Goal: Navigation & Orientation: Find specific page/section

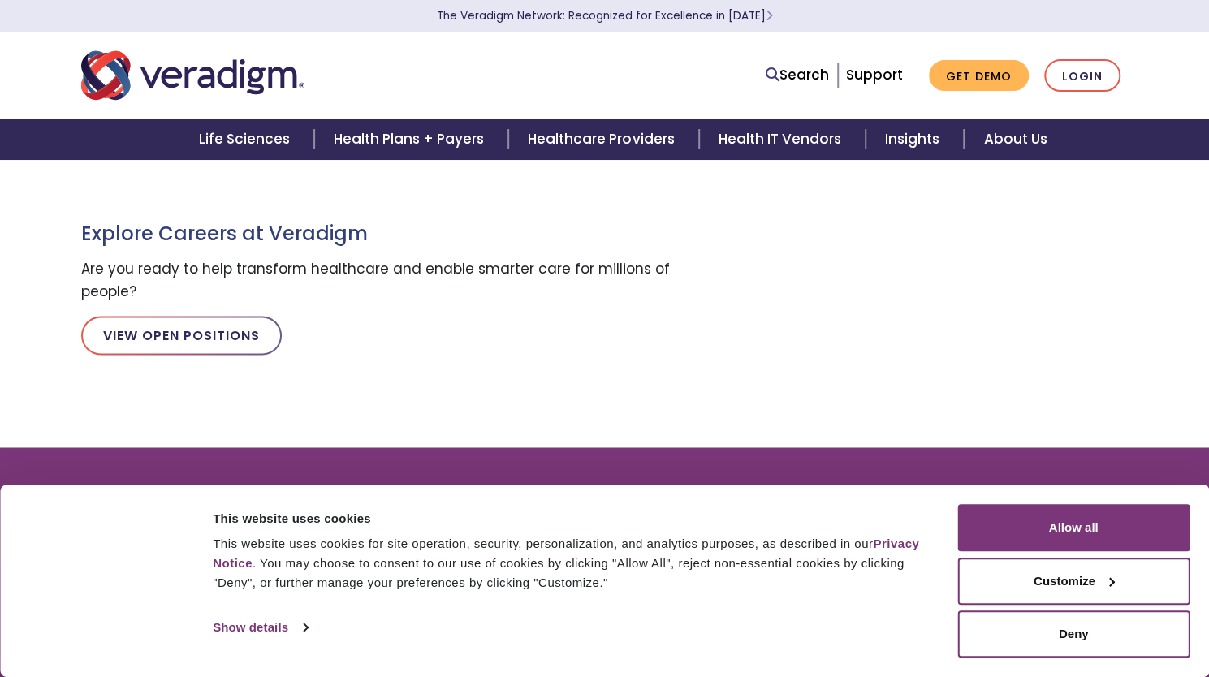
scroll to position [1869, 0]
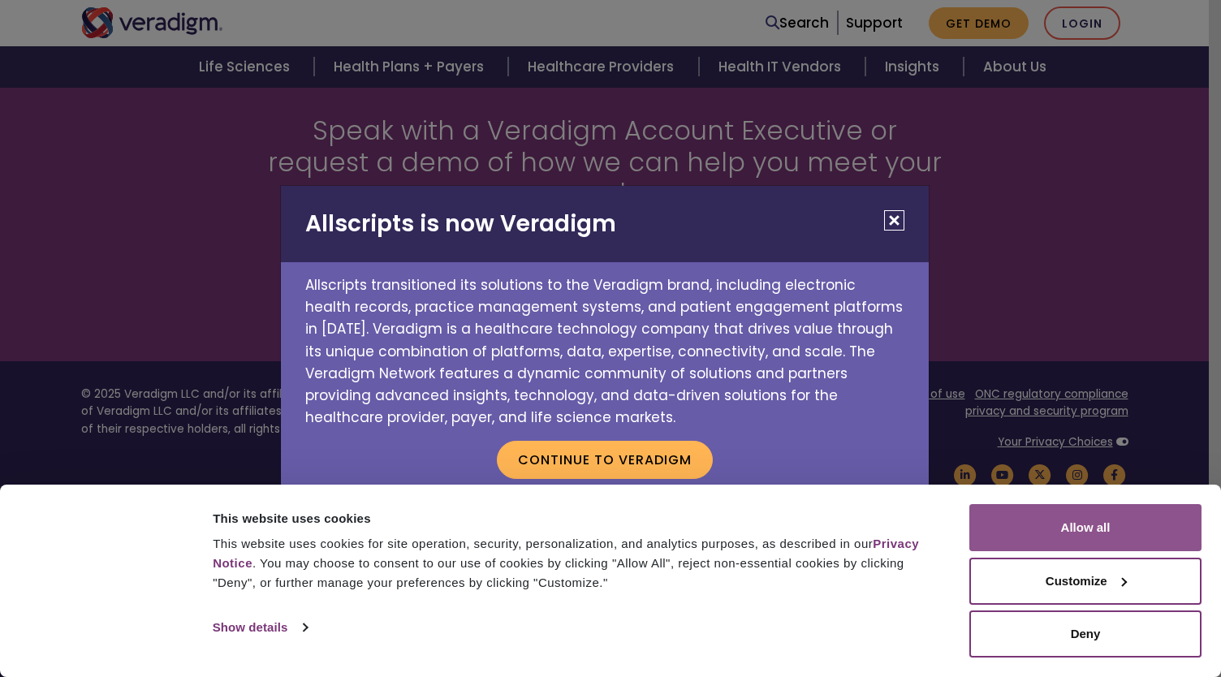
click at [1093, 549] on button "Allow all" at bounding box center [1085, 527] width 232 height 47
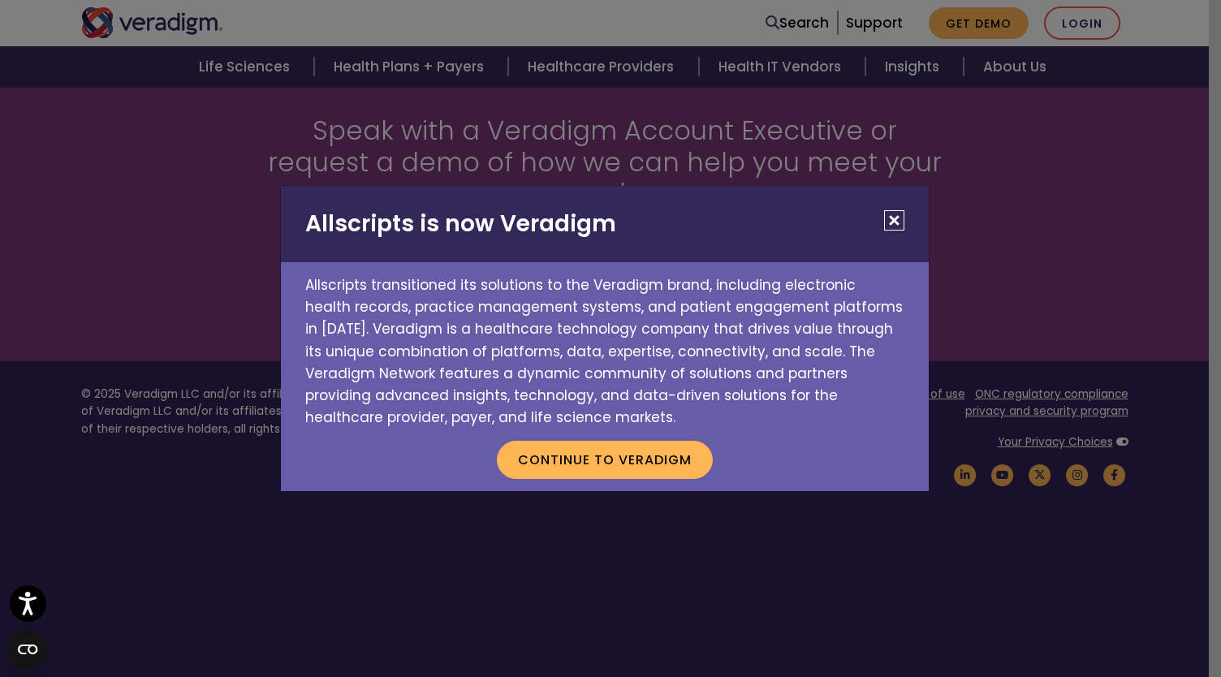
click at [1055, 340] on div "Allscripts is now Veradigm Allscripts transitioned its solutions to the Veradig…" at bounding box center [610, 338] width 1221 height 677
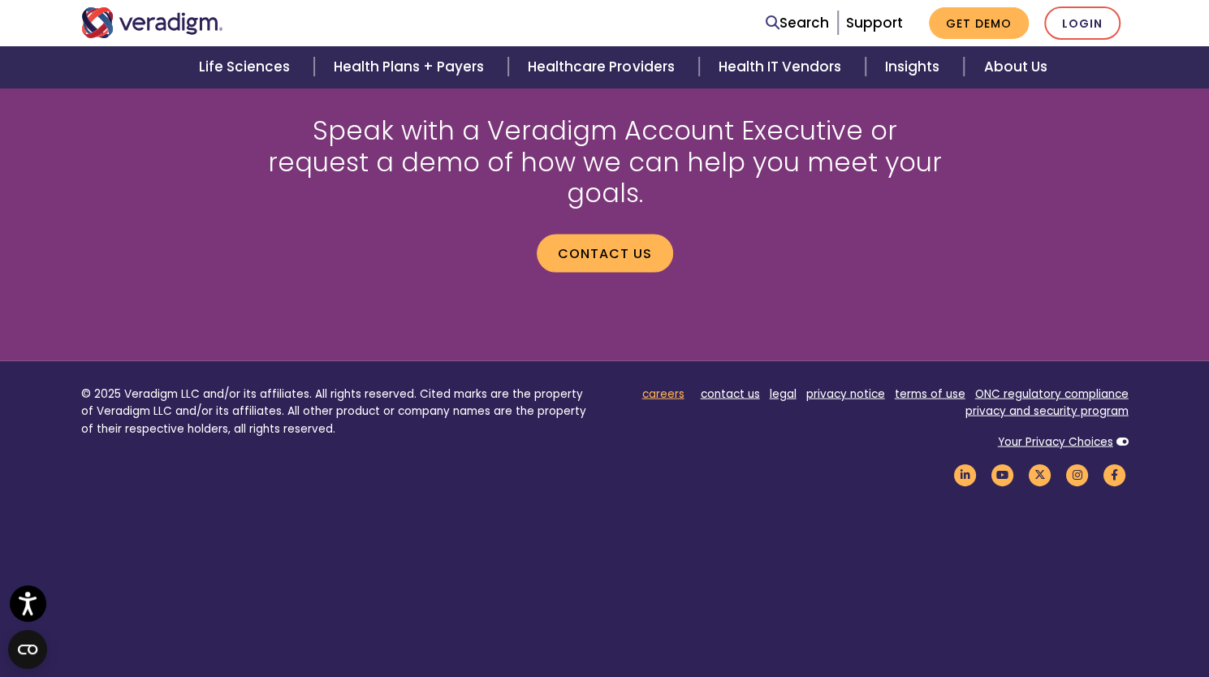
click at [654, 386] on link "careers" at bounding box center [663, 393] width 42 height 15
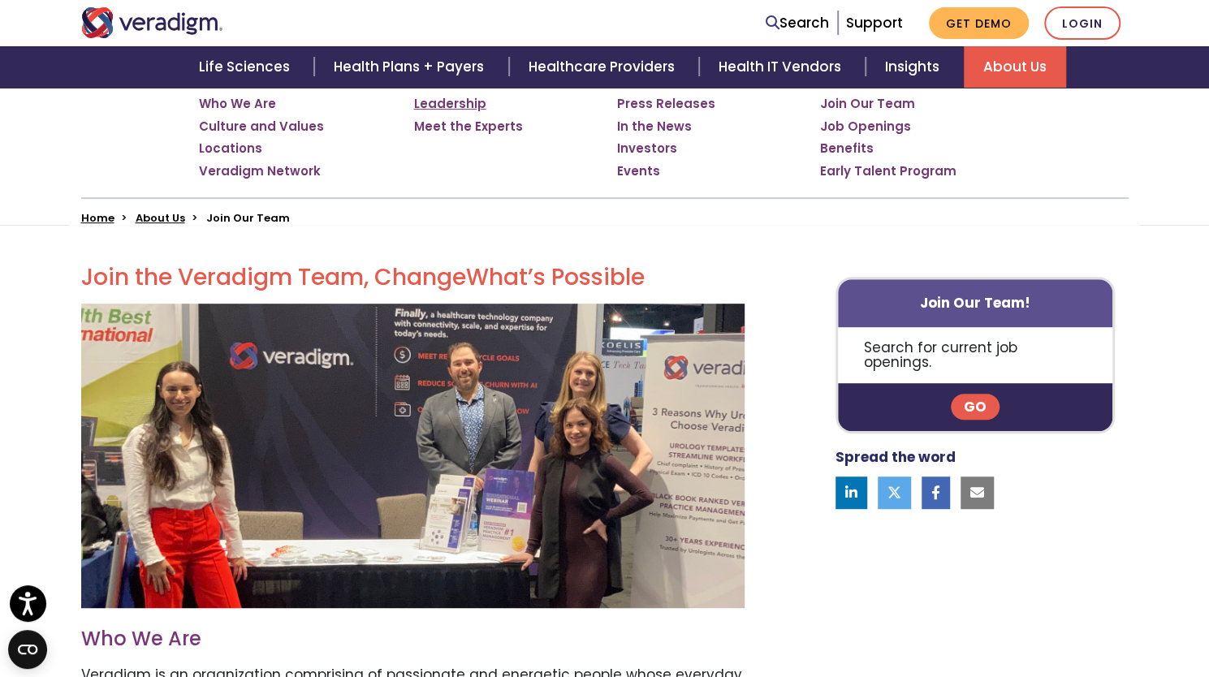
scroll to position [294, 0]
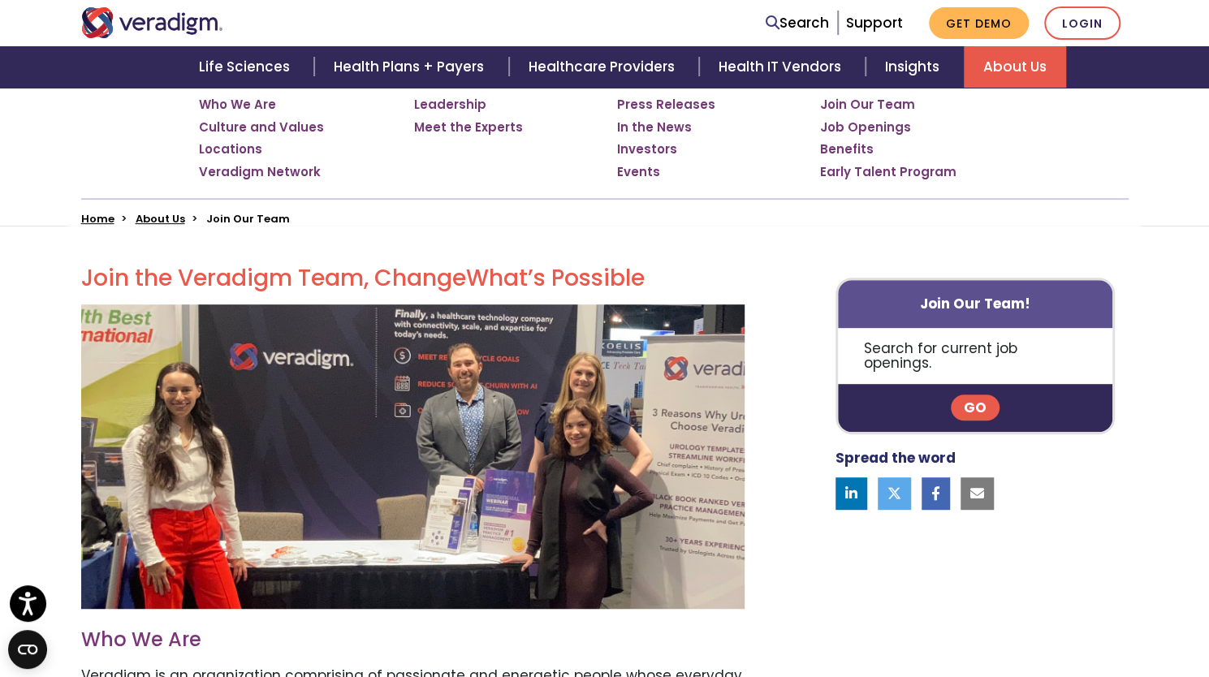
click at [976, 402] on link "Go" at bounding box center [975, 408] width 49 height 26
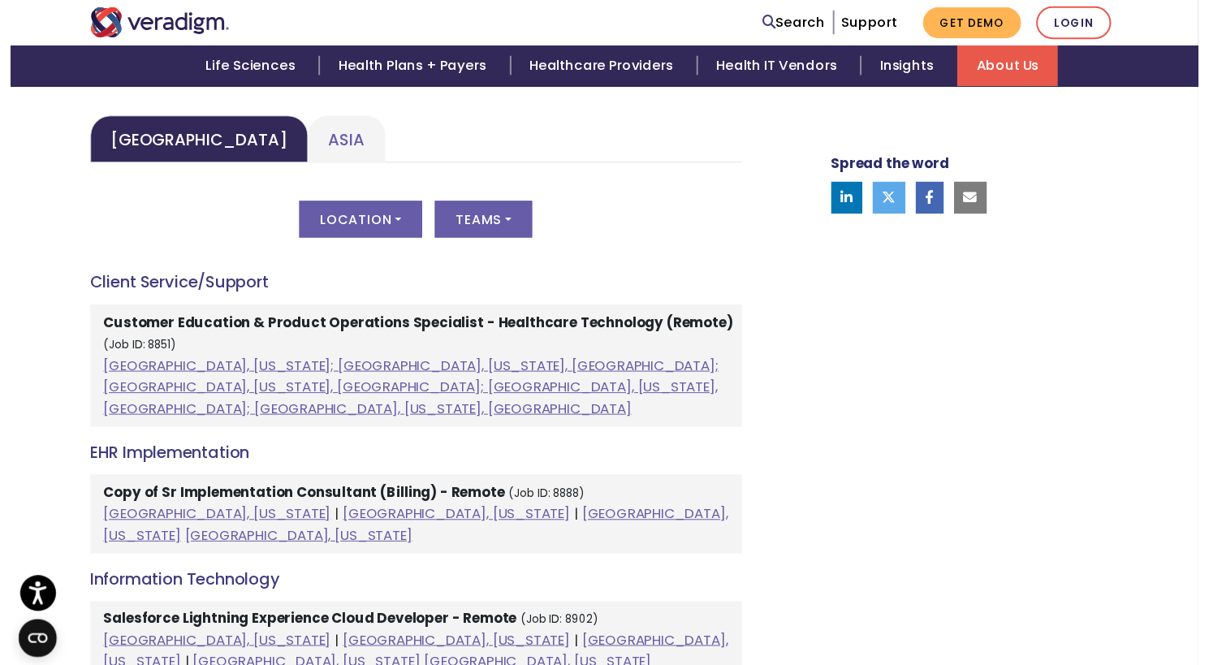
scroll to position [803, 0]
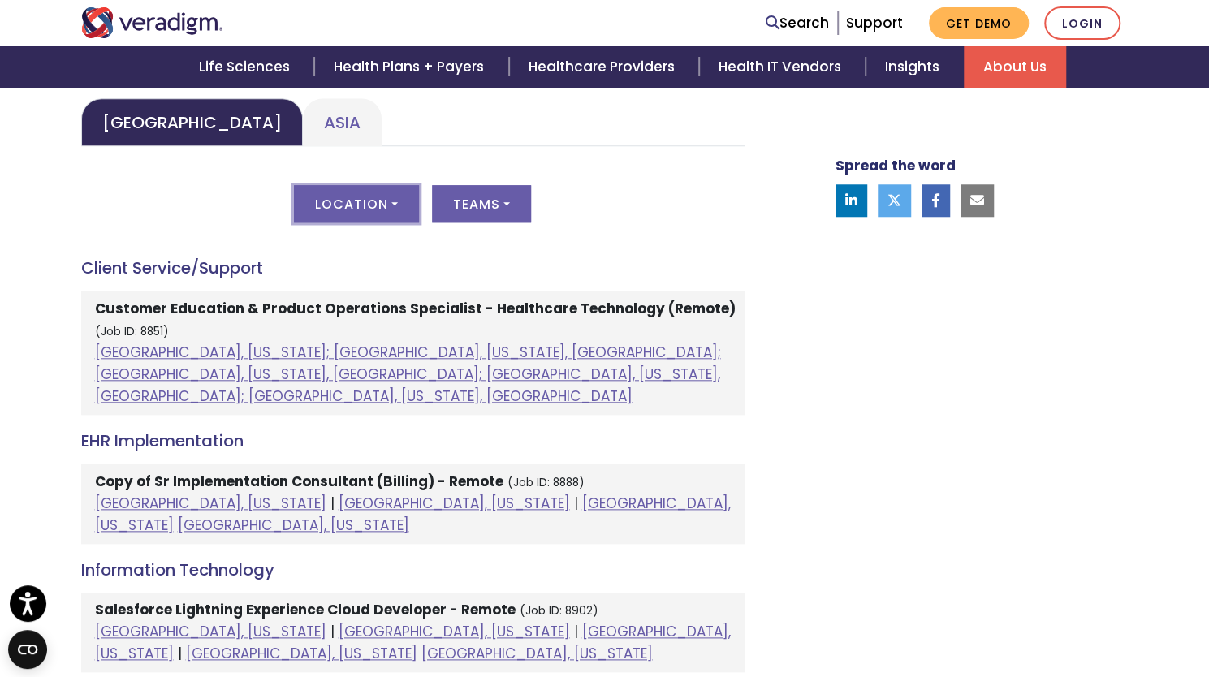
click at [370, 200] on button "Location" at bounding box center [356, 203] width 125 height 37
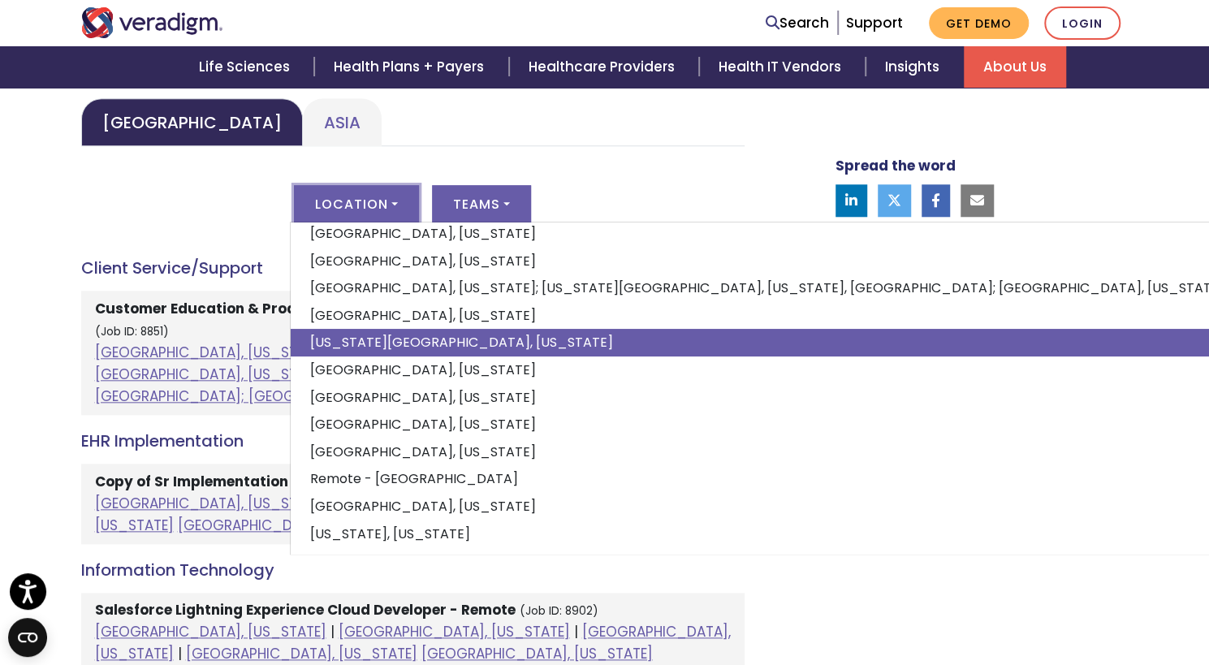
scroll to position [151, 0]
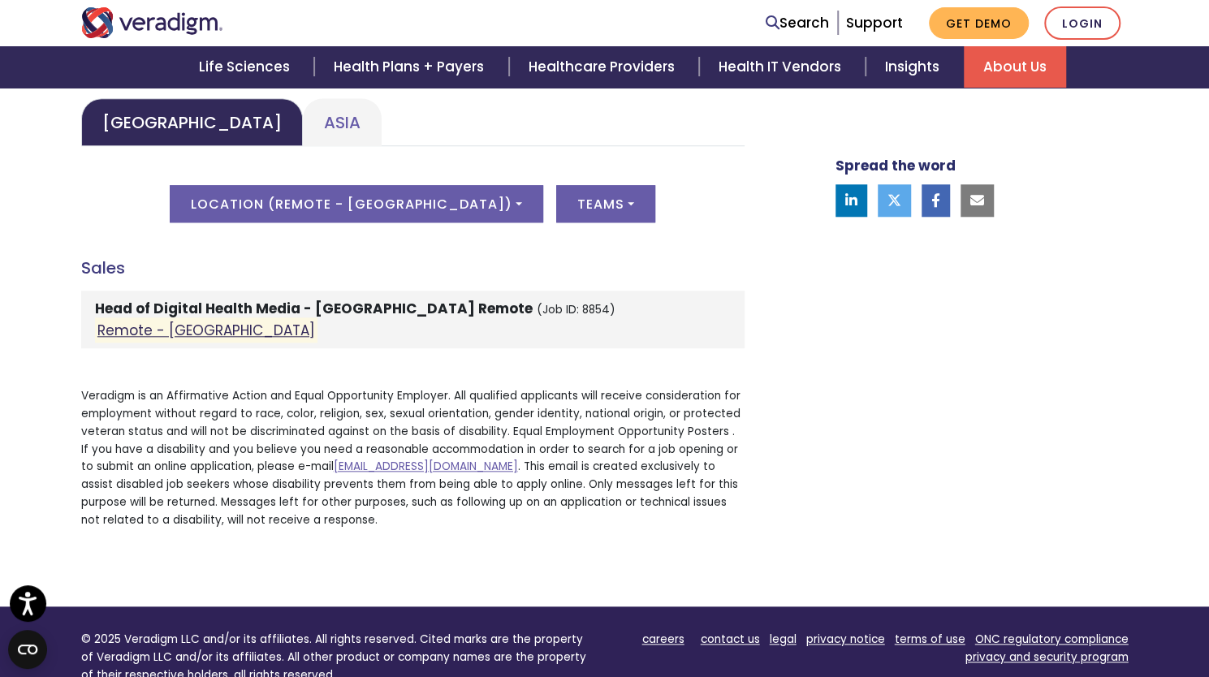
click at [127, 321] on link "Remote - US" at bounding box center [206, 330] width 218 height 19
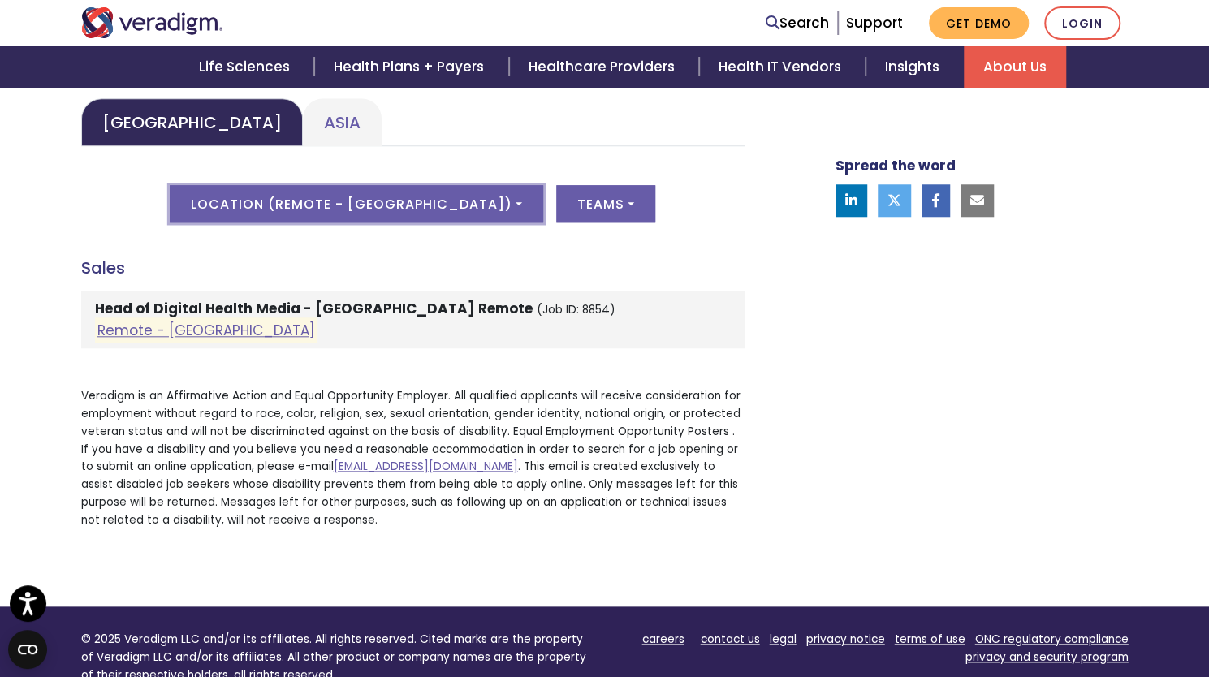
click at [404, 211] on button "Location ( Remote - US )" at bounding box center [356, 203] width 373 height 37
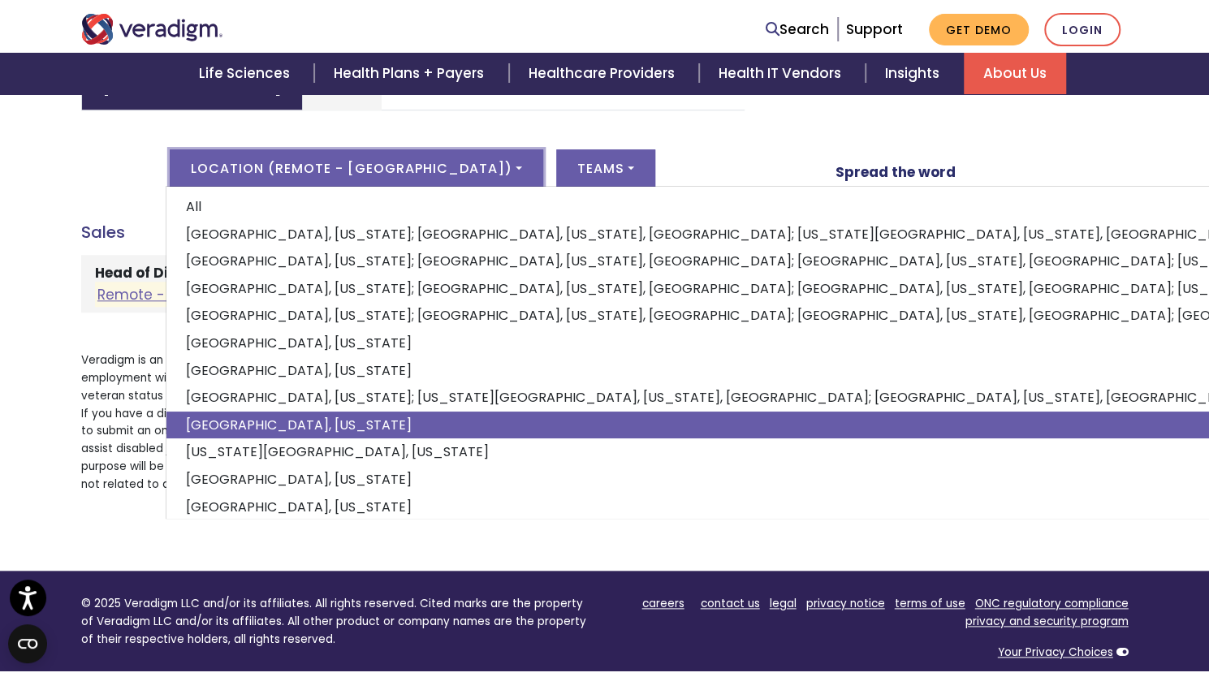
scroll to position [770, 0]
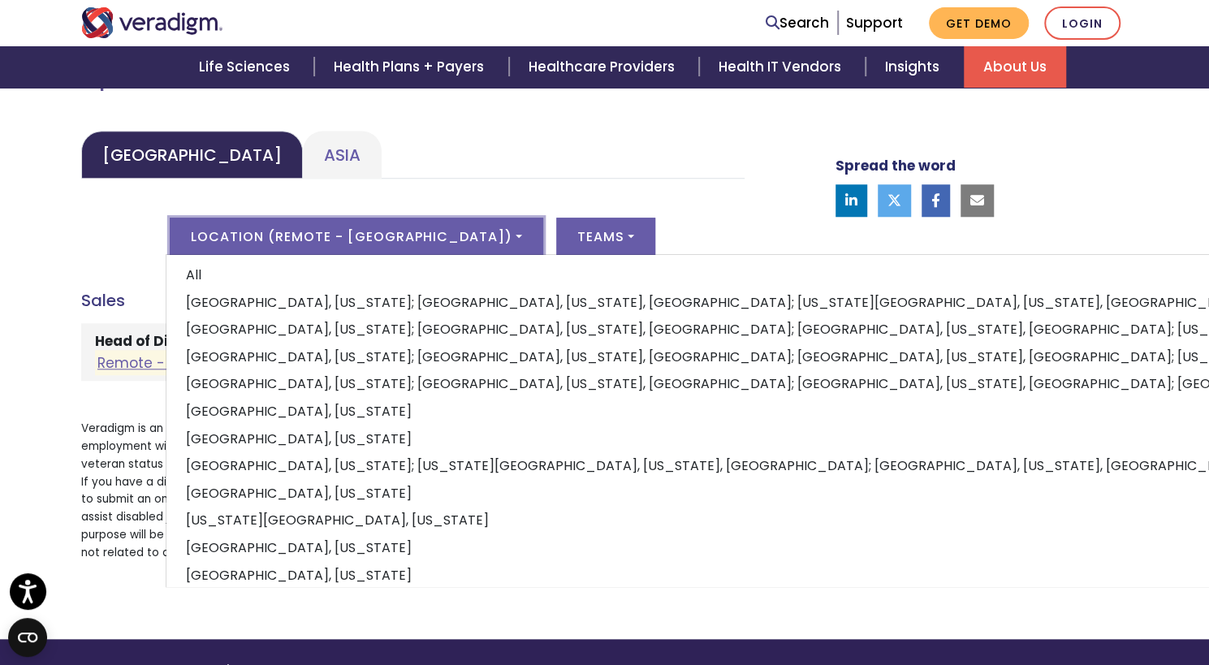
click at [416, 220] on button "Location ( Remote - US )" at bounding box center [356, 236] width 373 height 37
